Goal: Information Seeking & Learning: Learn about a topic

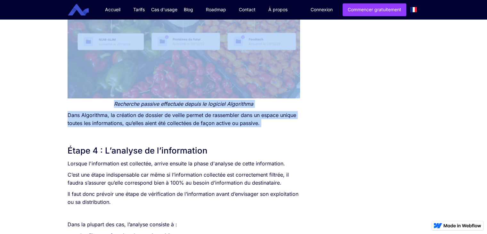
scroll to position [1205, 0]
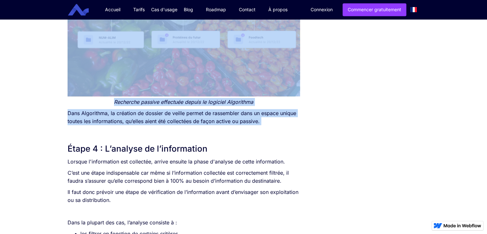
drag, startPoint x: 65, startPoint y: 66, endPoint x: 142, endPoint y: 135, distance: 103.6
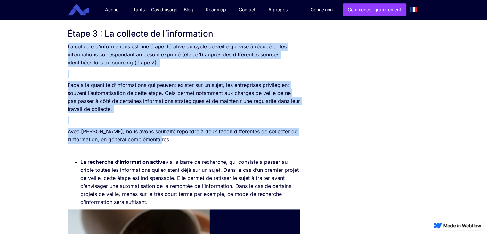
scroll to position [798, 0]
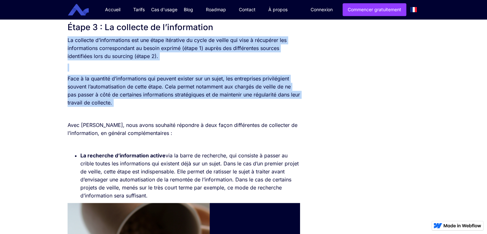
drag, startPoint x: 66, startPoint y: 63, endPoint x: 153, endPoint y: 113, distance: 100.0
click at [153, 113] on div "SOMMAIRE Étape 1 : Le cadrage du besoin d’information Étape 2 : Le sourcing Éta…" at bounding box center [183, 132] width 239 height 1579
copy div "La collecte d’informations est une étape itérative du cycle de veille qui vise …"
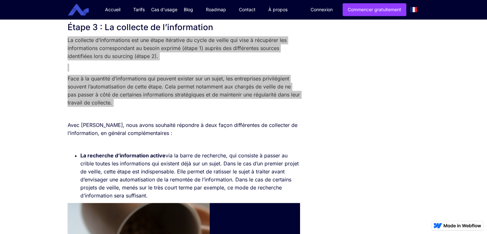
scroll to position [861, 0]
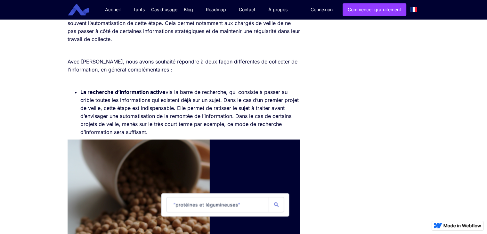
click at [106, 74] on div "La veille est une activité itérative qui vise à surveiller activement l’environ…" at bounding box center [184, 126] width 233 height 1465
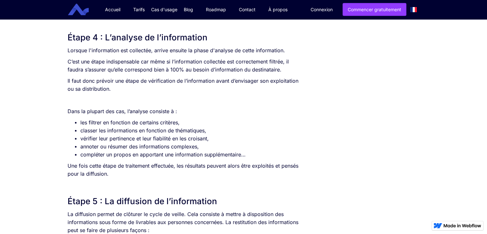
scroll to position [1317, 0]
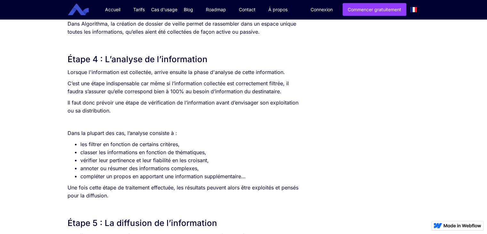
scroll to position [1294, 0]
drag, startPoint x: 68, startPoint y: 60, endPoint x: 115, endPoint y: 192, distance: 139.4
copy div "Étape 4 : L’analyse de l’information Lorsque l'information est collectée, arriv…"
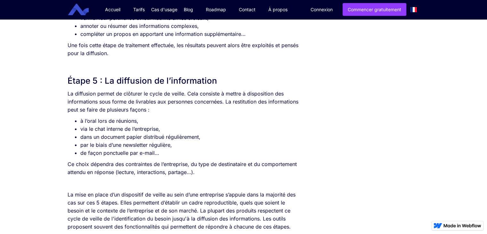
scroll to position [1439, 0]
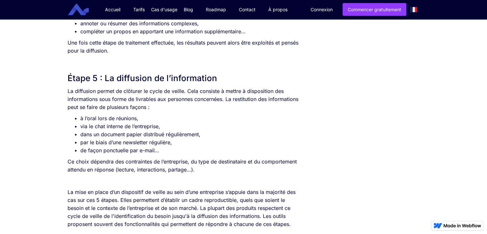
click at [118, 125] on li "via le chat interne de l’entreprise," at bounding box center [190, 126] width 220 height 8
drag, startPoint x: 68, startPoint y: 89, endPoint x: 208, endPoint y: 169, distance: 160.7
copy div "La diffusion permet de clôturer le cycle de veille. Cela consiste à mettre à di…"
